Goal: Transaction & Acquisition: Purchase product/service

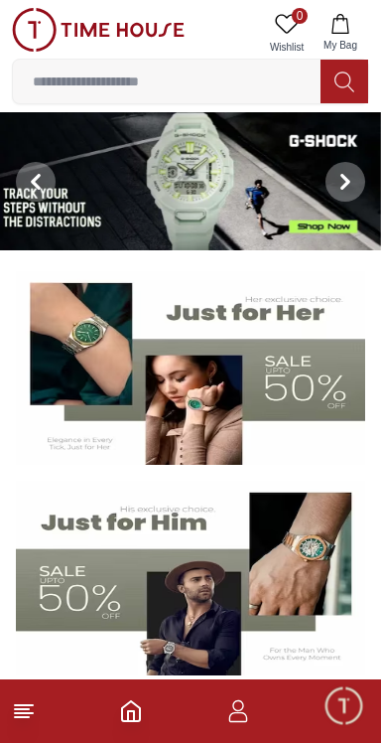
click at [219, 203] on img at bounding box center [190, 181] width 381 height 138
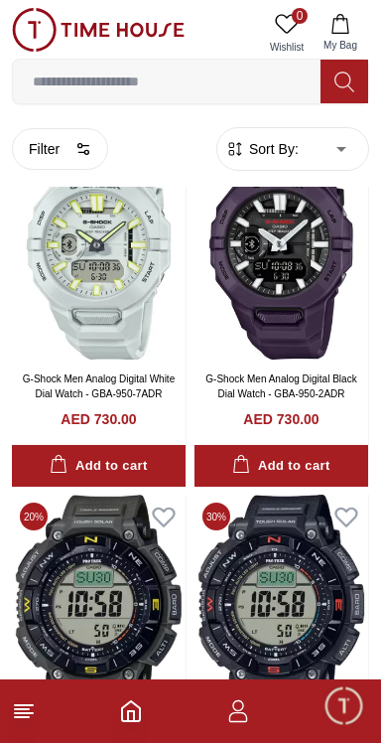
scroll to position [632, 0]
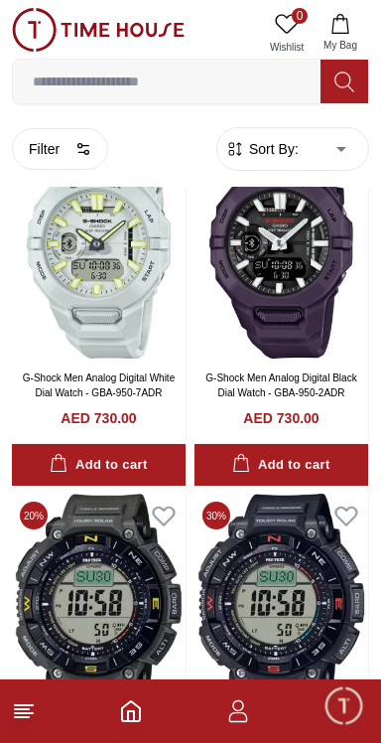
click at [284, 154] on span "Sort By:" at bounding box center [272, 149] width 54 height 20
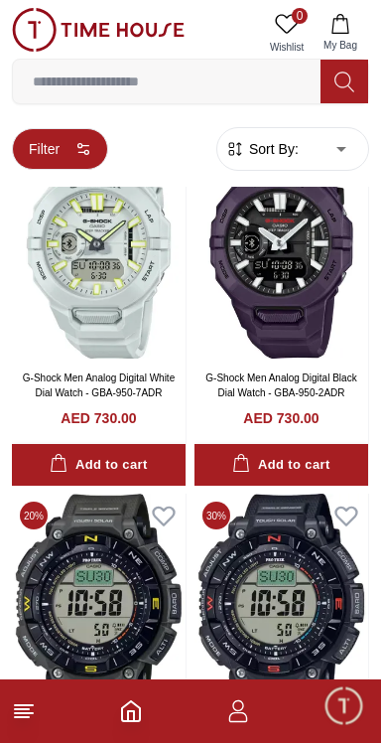
click at [60, 146] on button "Filter" at bounding box center [60, 149] width 96 height 42
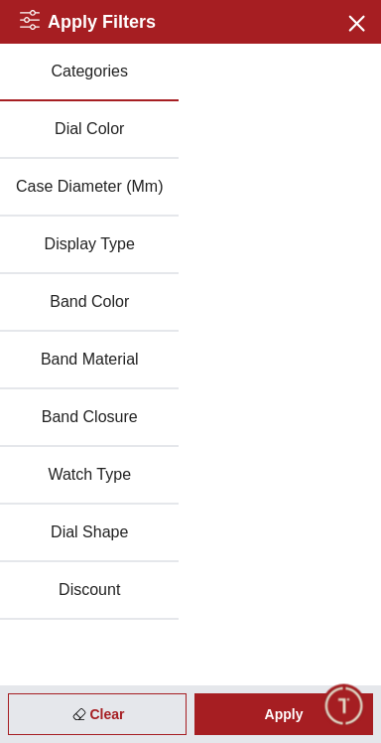
click at [361, 475] on div "Categories Dial Color Case Diameter (Mm) Display Type Band Color Band Material …" at bounding box center [190, 332] width 381 height 576
click at [367, 18] on icon "button" at bounding box center [356, 22] width 25 height 25
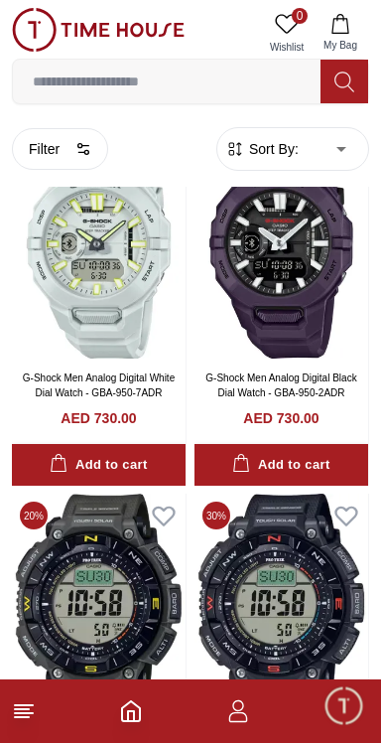
click at [278, 152] on span "Sort By:" at bounding box center [272, 149] width 54 height 20
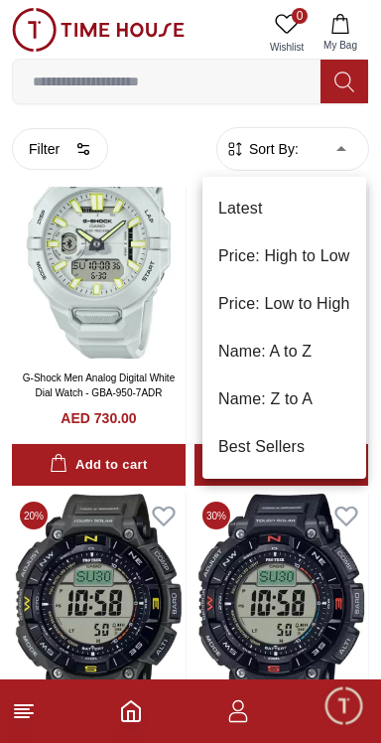
click at [322, 310] on li "Price: Low to High" at bounding box center [285, 304] width 164 height 48
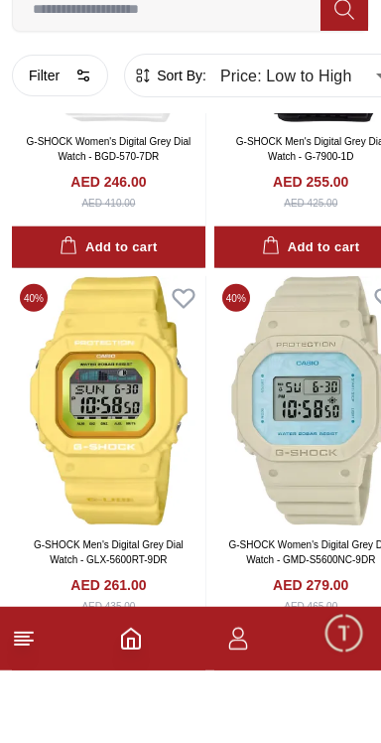
scroll to position [1629, 0]
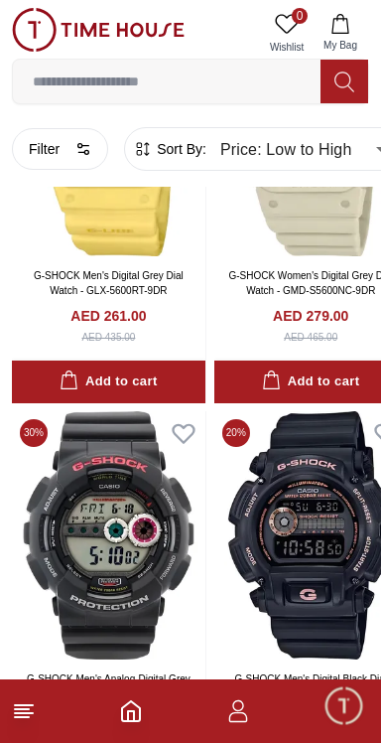
scroll to position [2151, 0]
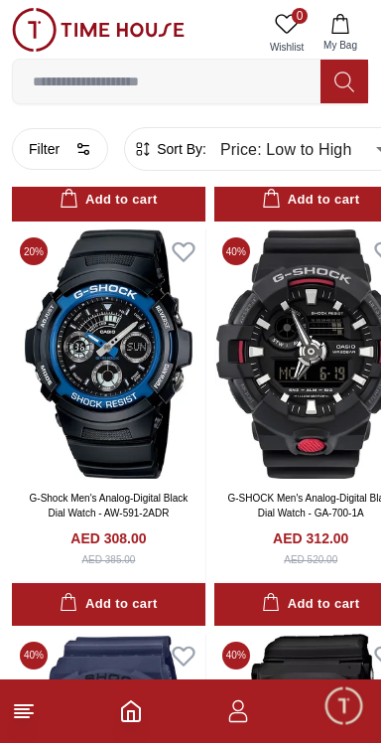
type input "******"
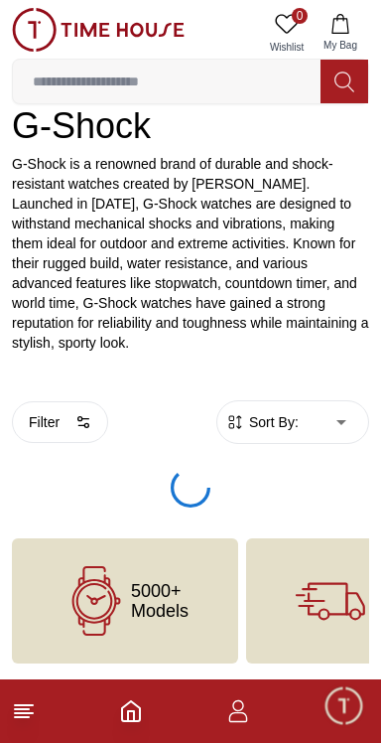
scroll to position [2151, 0]
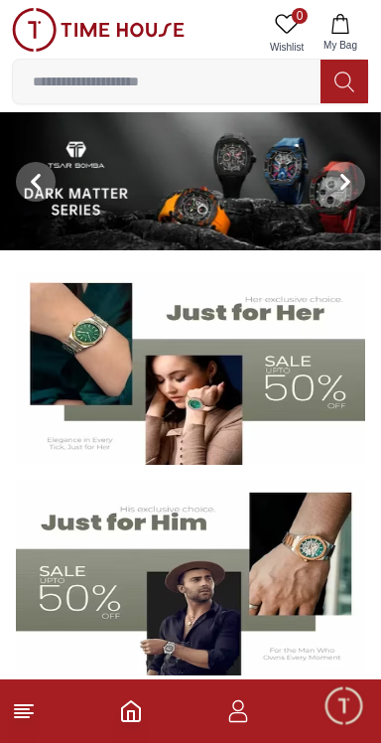
click at [140, 207] on img at bounding box center [190, 181] width 381 height 138
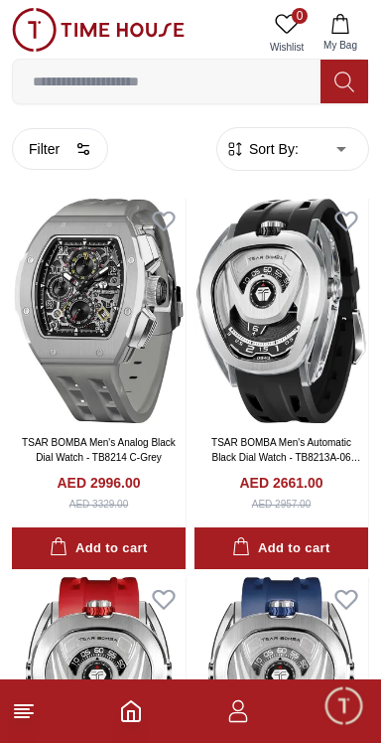
scroll to position [390, 0]
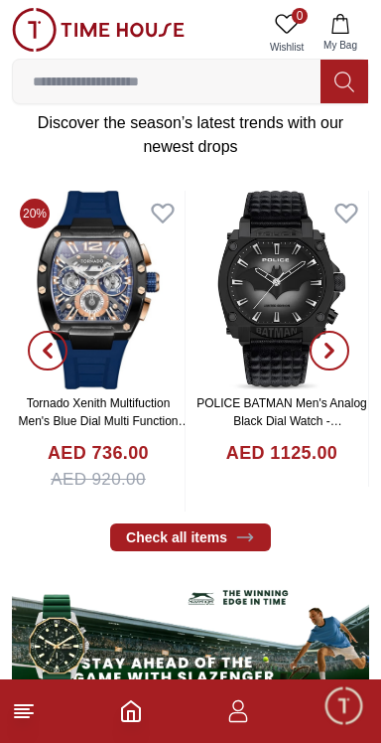
scroll to position [649, 0]
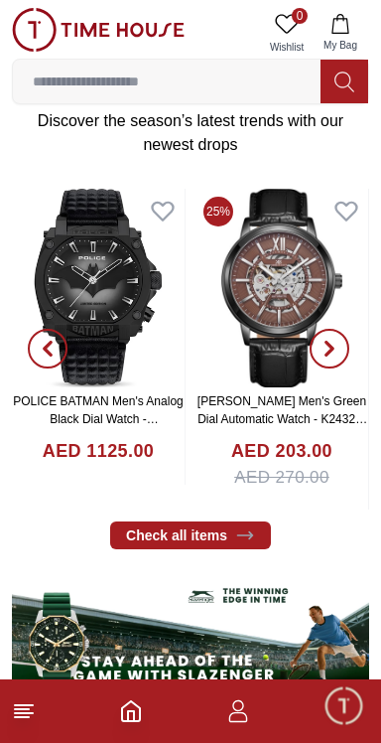
click at [98, 83] on input at bounding box center [167, 82] width 308 height 40
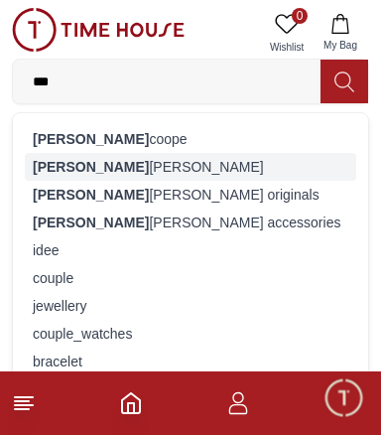
type input "***"
click at [70, 170] on div "[PERSON_NAME]" at bounding box center [191, 167] width 332 height 28
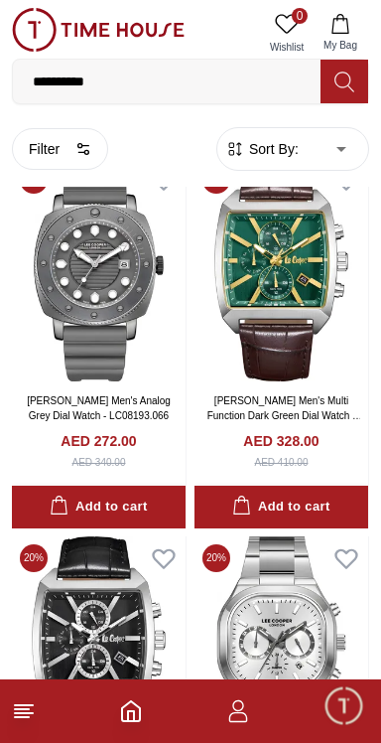
scroll to position [961, 0]
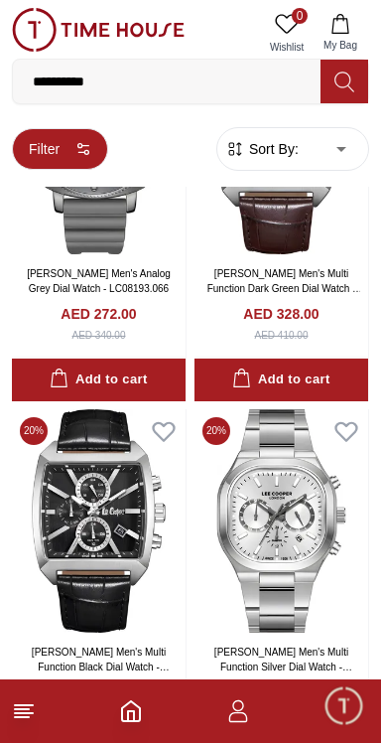
click at [52, 154] on button "Filter" at bounding box center [60, 149] width 96 height 42
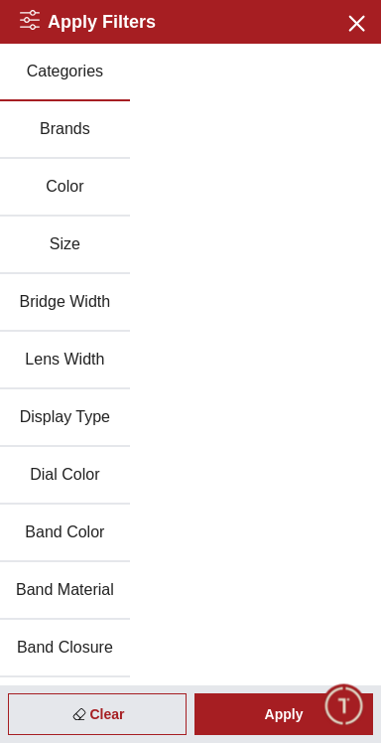
scroll to position [941, 0]
click at [358, 13] on icon "button" at bounding box center [356, 22] width 25 height 25
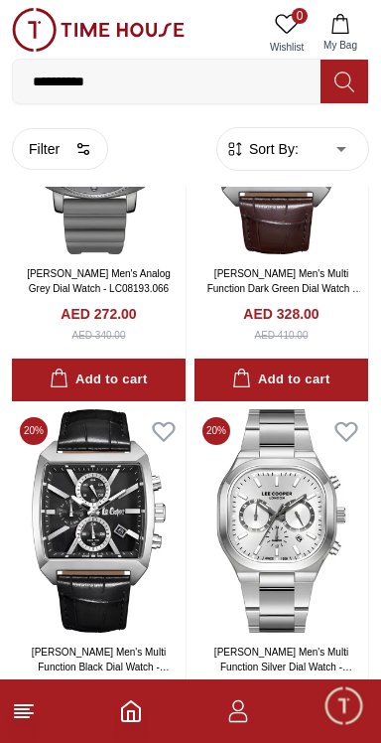
click at [273, 155] on span "Sort By:" at bounding box center [272, 149] width 54 height 20
click at [287, 145] on span "Sort By:" at bounding box center [272, 149] width 54 height 20
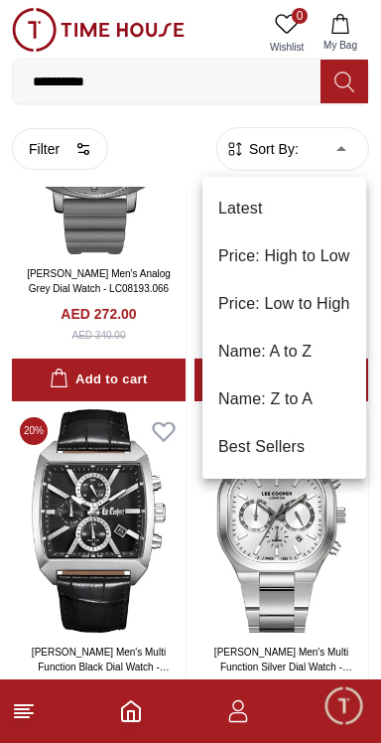
click at [278, 303] on li "Price: Low to High" at bounding box center [285, 304] width 164 height 48
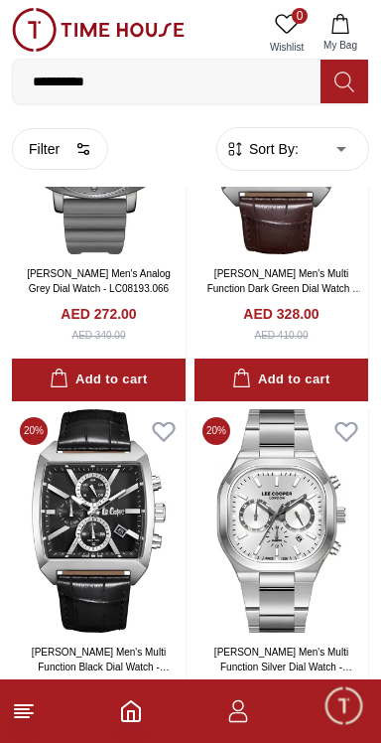
type input "*"
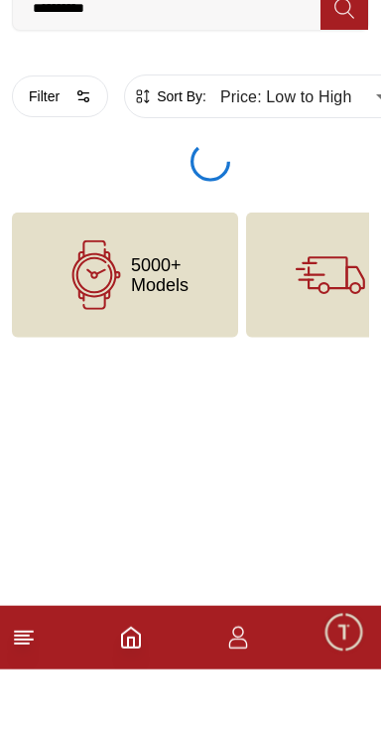
scroll to position [888, 0]
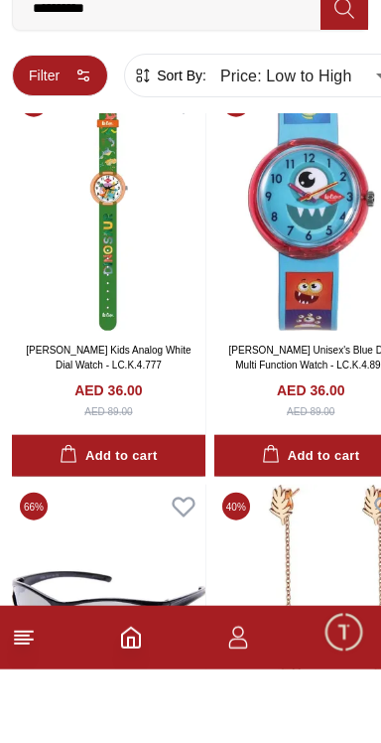
click at [44, 161] on button "Filter" at bounding box center [60, 149] width 96 height 42
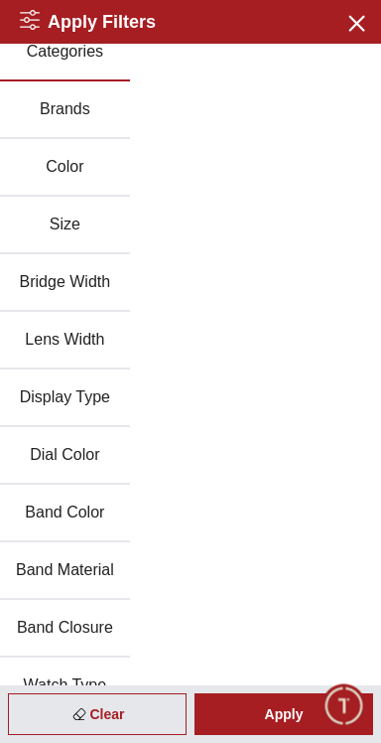
scroll to position [0, 0]
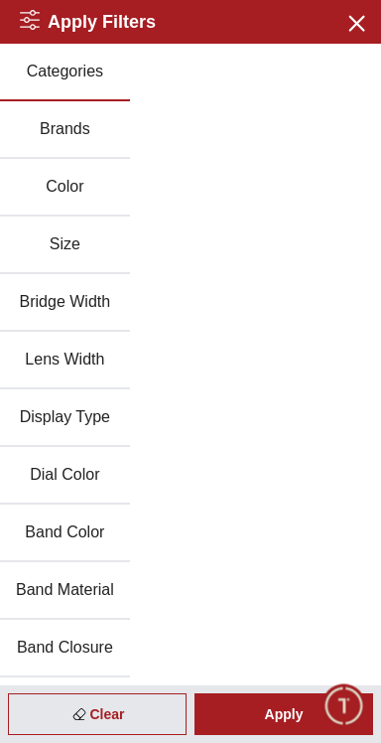
click at [71, 145] on button "Brands" at bounding box center [65, 130] width 130 height 58
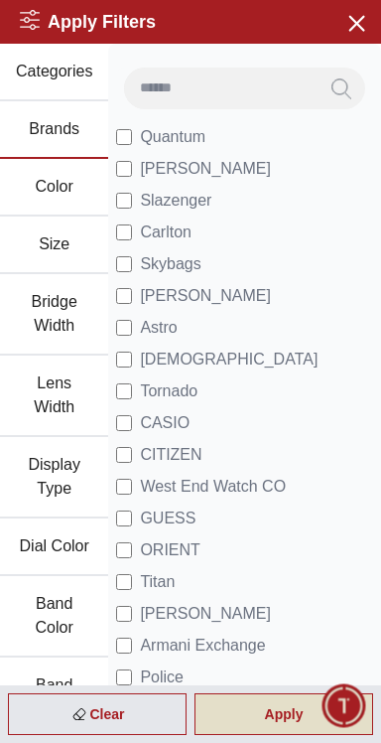
click at [274, 723] on div "Apply" at bounding box center [284, 714] width 179 height 42
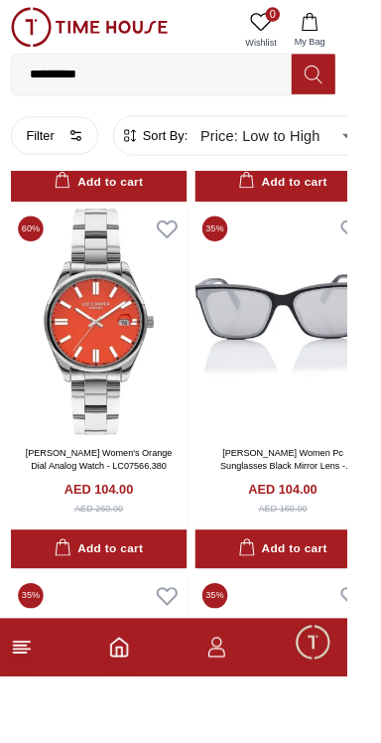
scroll to position [14174, 0]
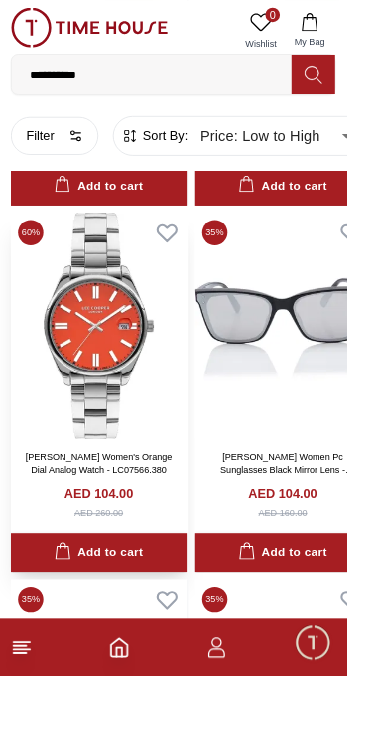
click at [80, 325] on img at bounding box center [109, 357] width 194 height 249
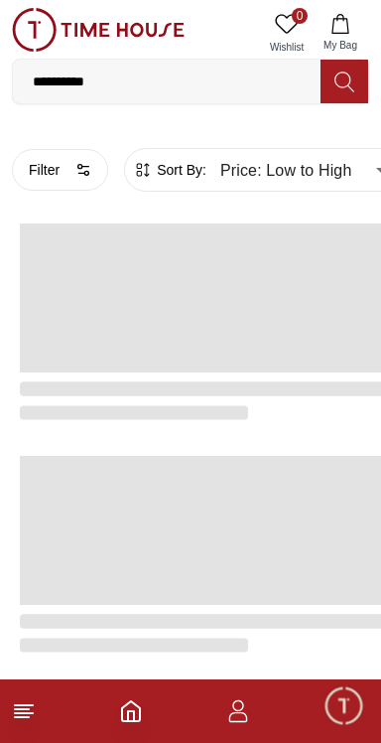
scroll to position [3344, 0]
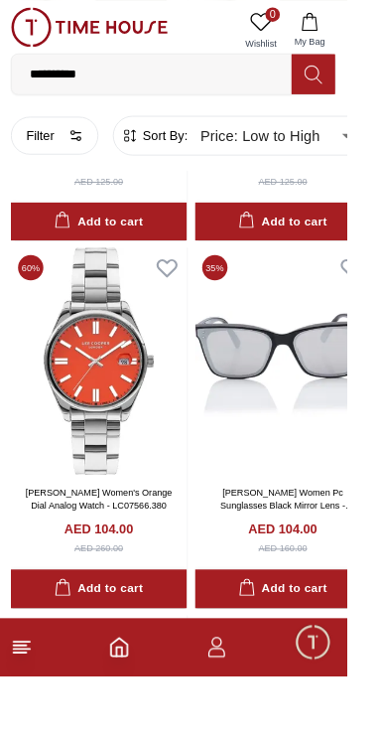
scroll to position [2012, 0]
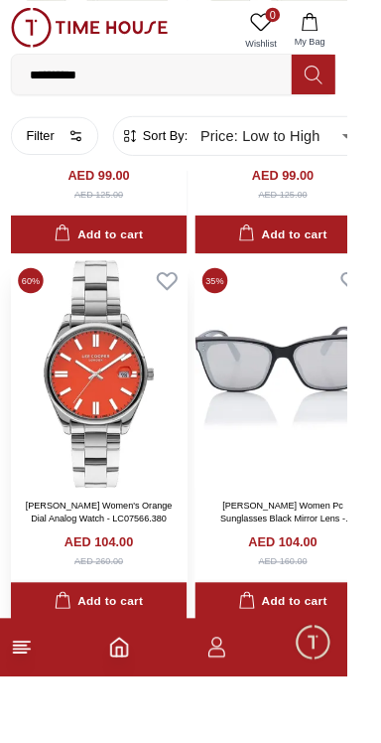
click at [114, 371] on img at bounding box center [109, 410] width 194 height 249
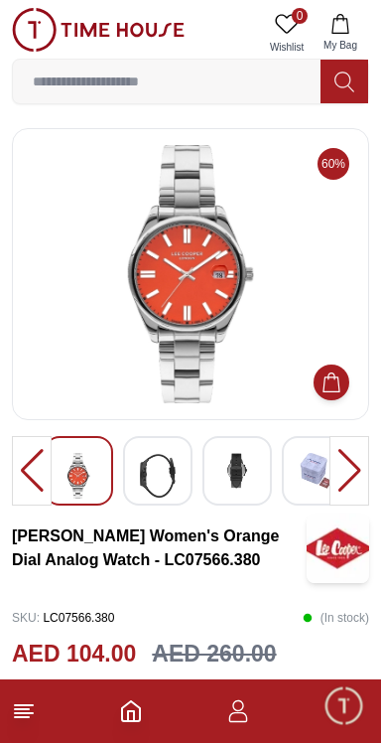
click at [145, 475] on img at bounding box center [158, 476] width 36 height 46
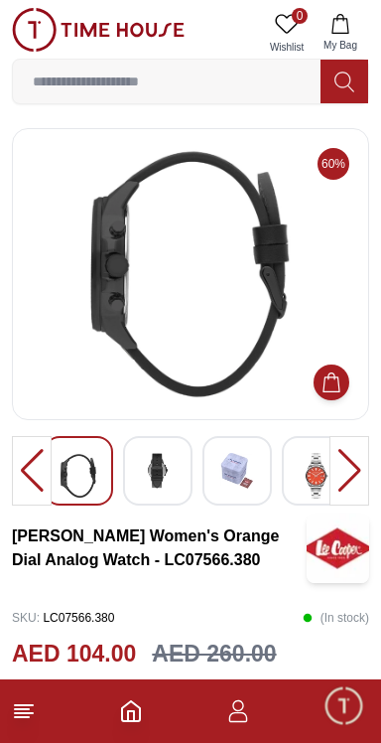
click at [159, 472] on img at bounding box center [158, 471] width 36 height 36
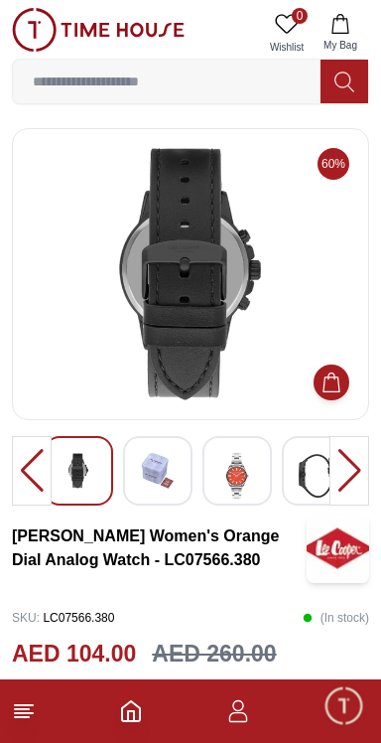
click at [68, 454] on img at bounding box center [79, 471] width 36 height 36
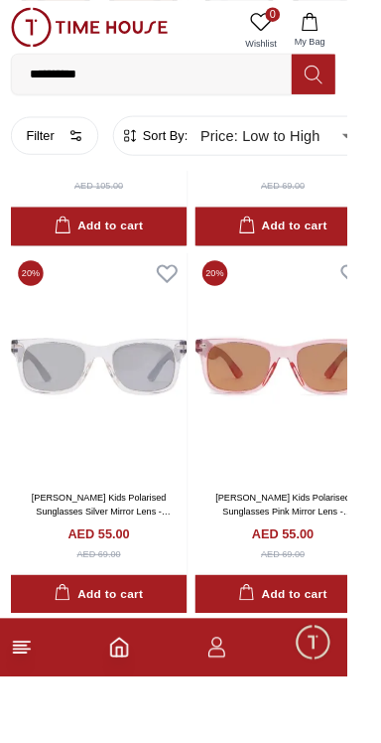
scroll to position [3716, 0]
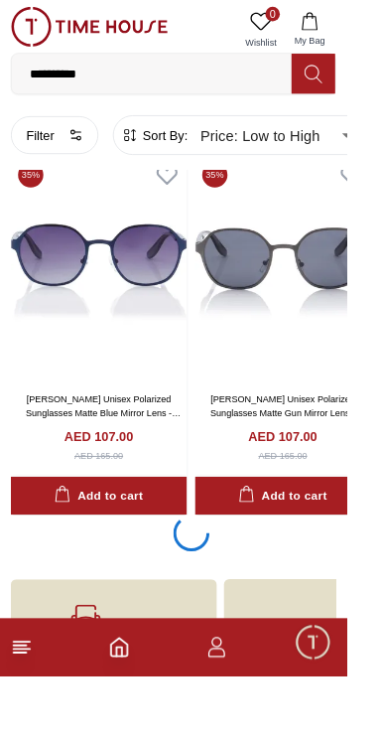
scroll to position [11811, 0]
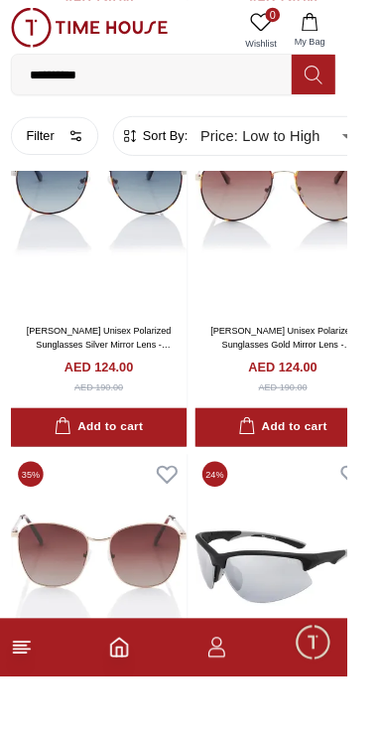
scroll to position [20023, 0]
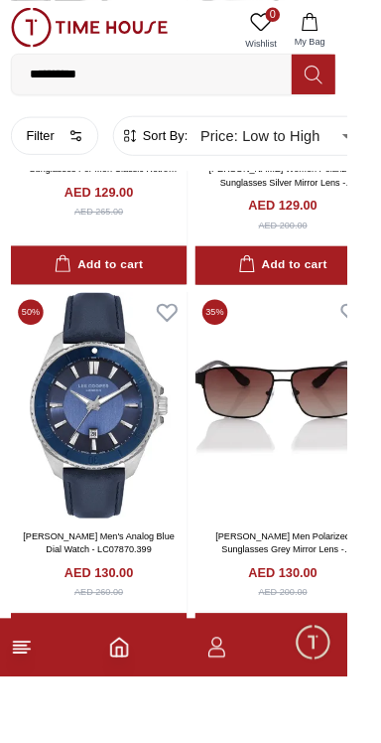
scroll to position [24482, 0]
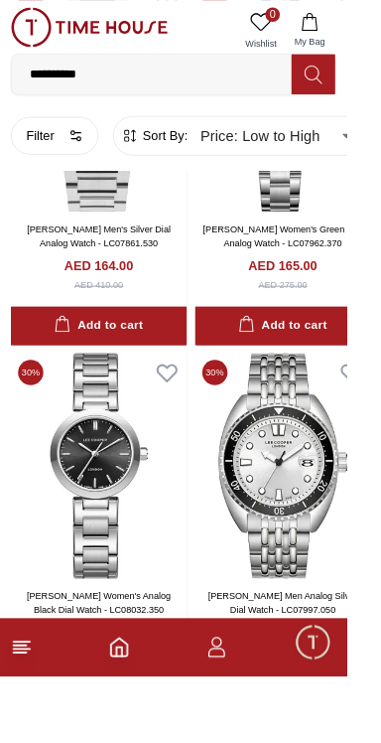
scroll to position [30573, 0]
